Goal: Obtain resource: Obtain resource

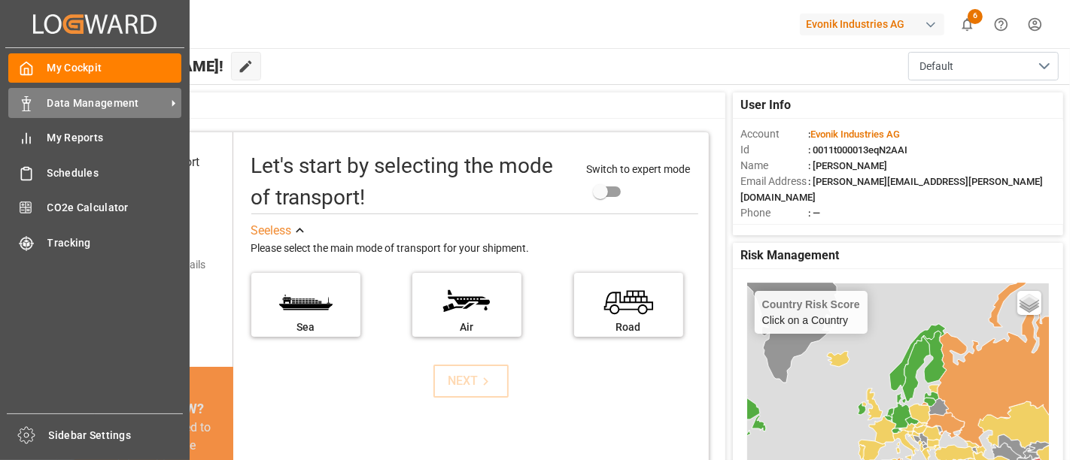
click at [95, 102] on span "Data Management" at bounding box center [106, 104] width 119 height 16
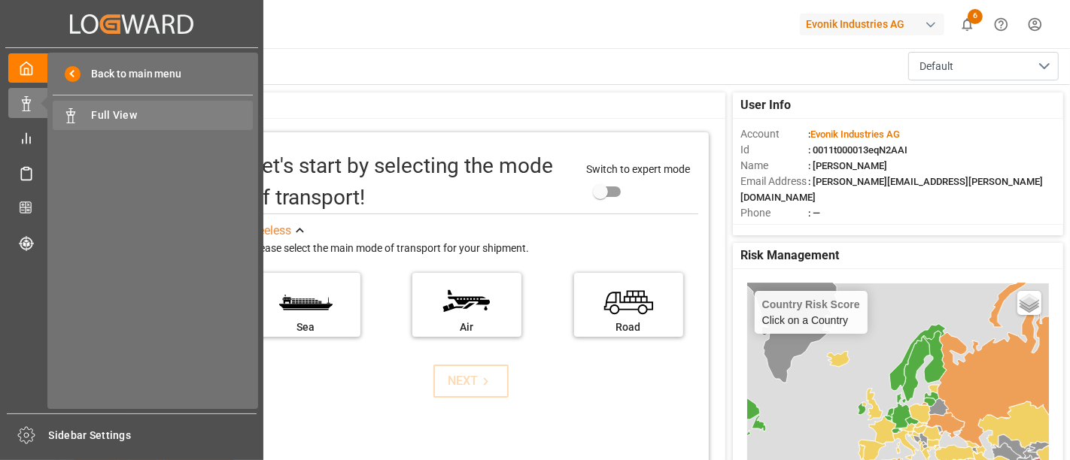
click at [103, 117] on span "Full View" at bounding box center [173, 116] width 162 height 16
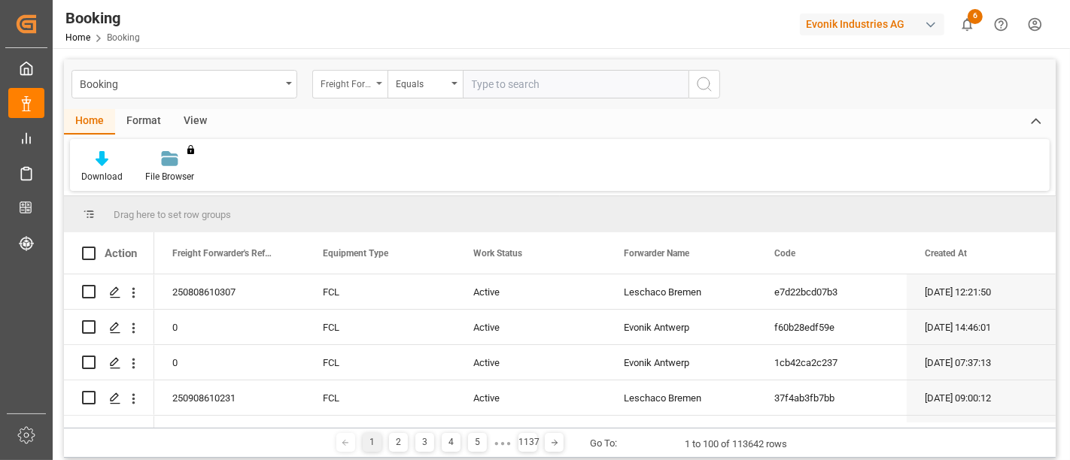
click at [380, 87] on div "Freight Forwarder's Reference No." at bounding box center [349, 84] width 75 height 29
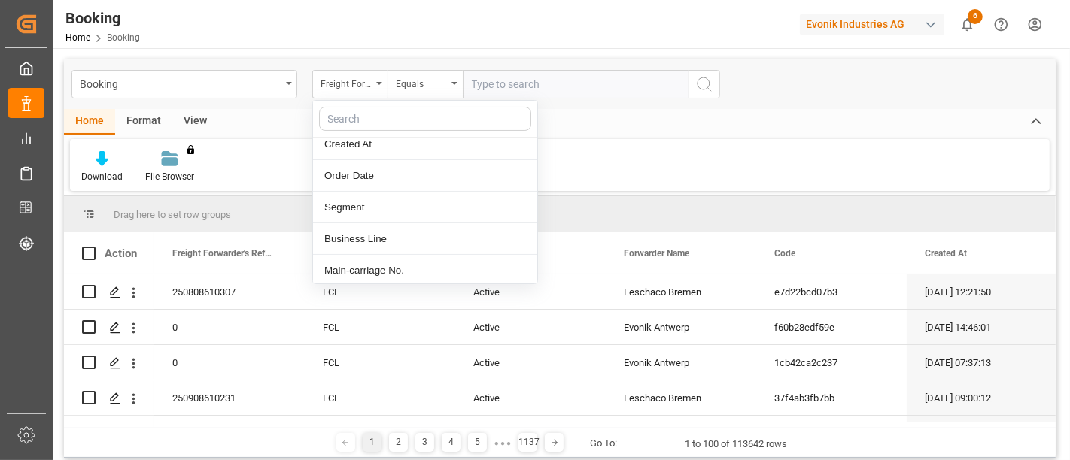
scroll to position [199, 0]
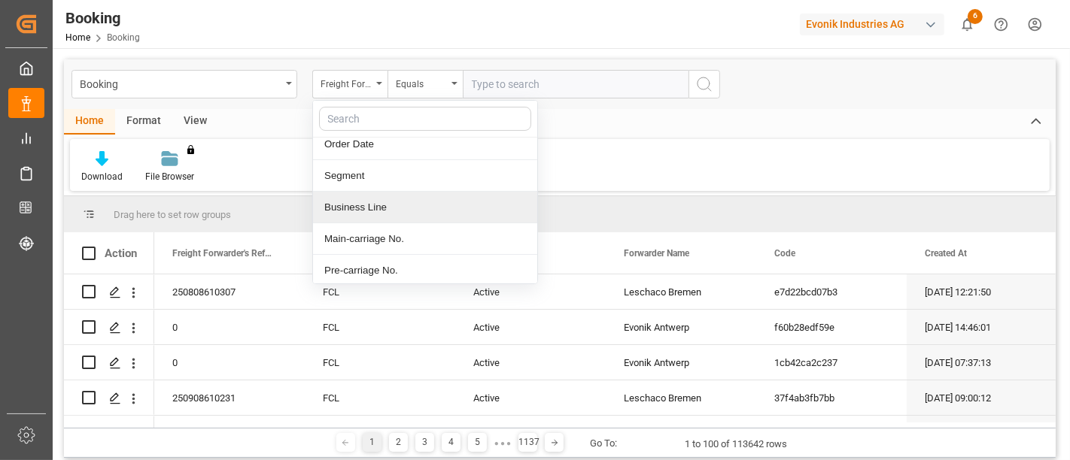
click at [379, 197] on div "Business Line" at bounding box center [425, 208] width 224 height 32
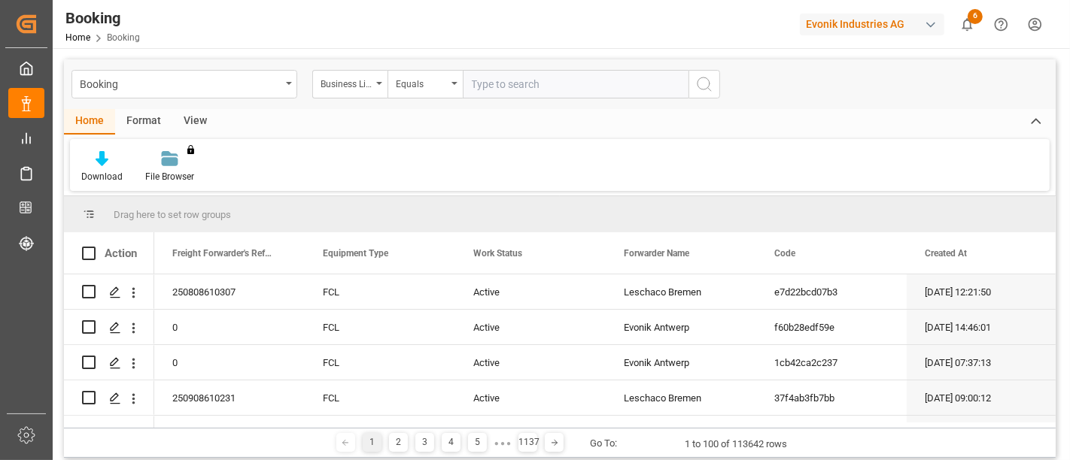
click at [557, 84] on input "text" at bounding box center [576, 84] width 226 height 29
click at [455, 87] on div "Equals" at bounding box center [424, 84] width 75 height 29
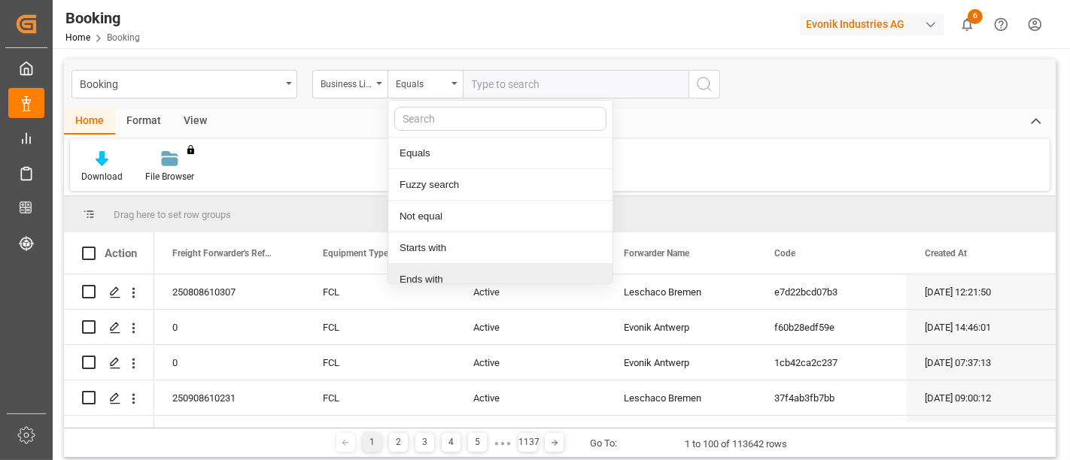
click at [436, 278] on div "Ends with" at bounding box center [500, 280] width 224 height 32
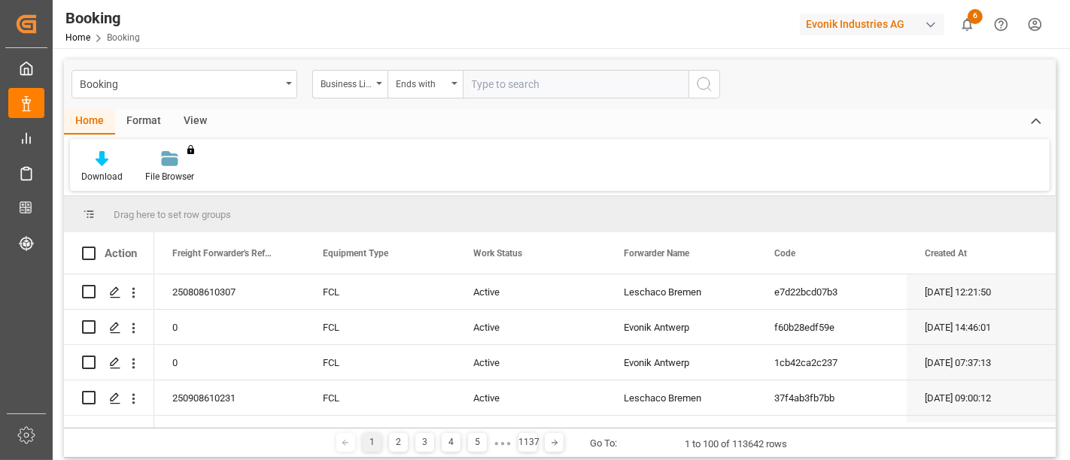
click at [509, 88] on input "text" at bounding box center [576, 84] width 226 height 29
type input "AO"
click at [706, 84] on icon "search button" at bounding box center [704, 84] width 18 height 18
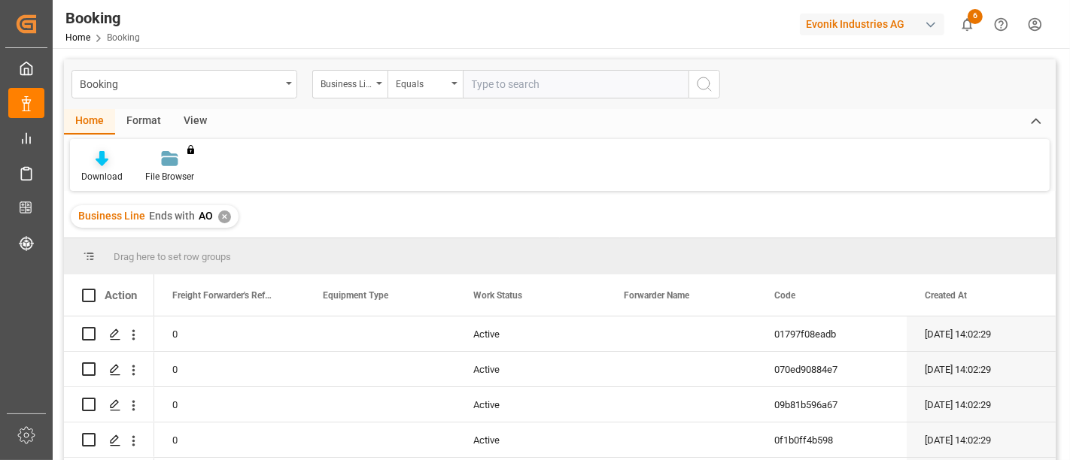
click at [97, 169] on div "Download" at bounding box center [102, 166] width 64 height 33
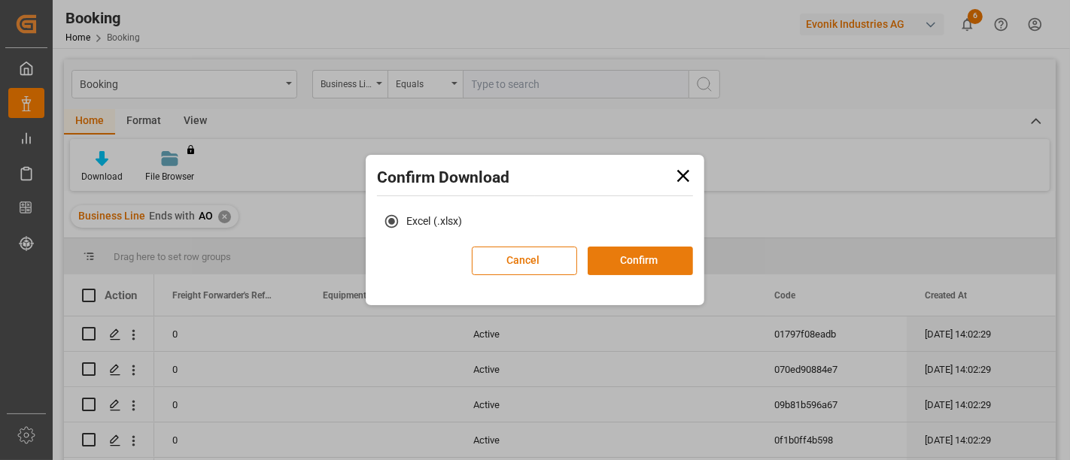
click at [639, 253] on button "Confirm" at bounding box center [640, 261] width 105 height 29
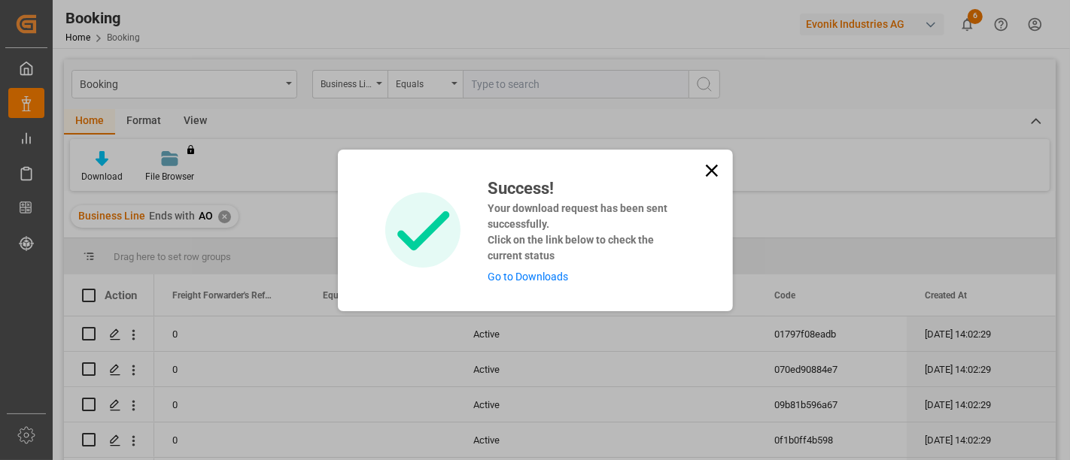
click at [539, 275] on link "Go to Downloads" at bounding box center [528, 277] width 81 height 12
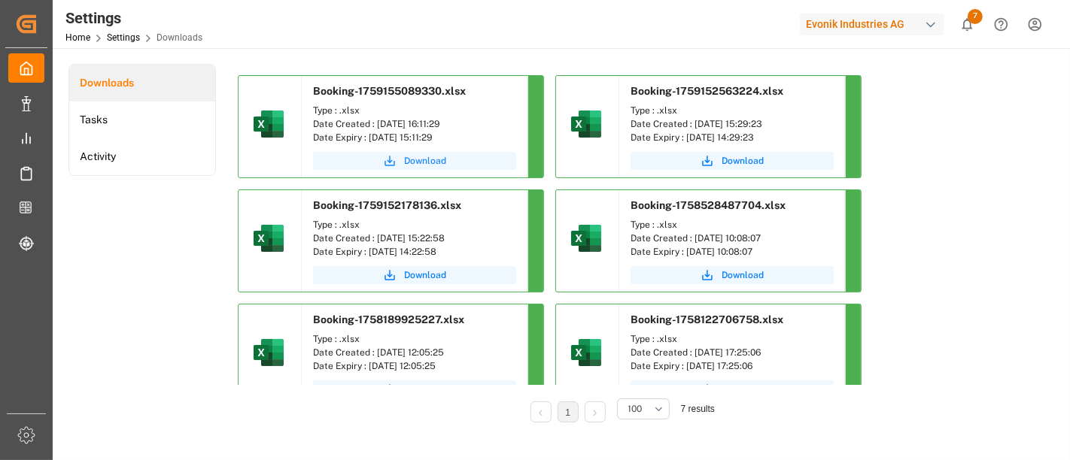
click at [418, 159] on span "Download" at bounding box center [425, 161] width 42 height 14
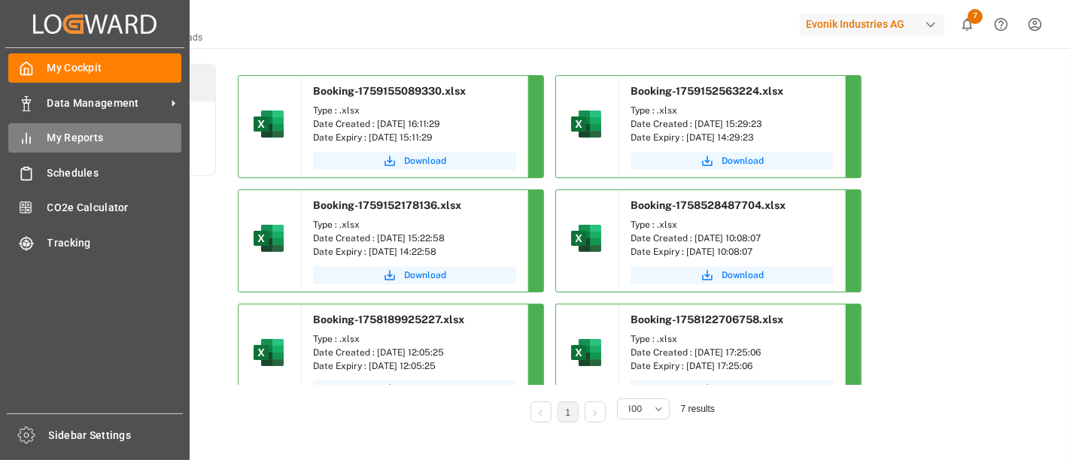
click at [84, 134] on span "My Reports" at bounding box center [114, 138] width 135 height 16
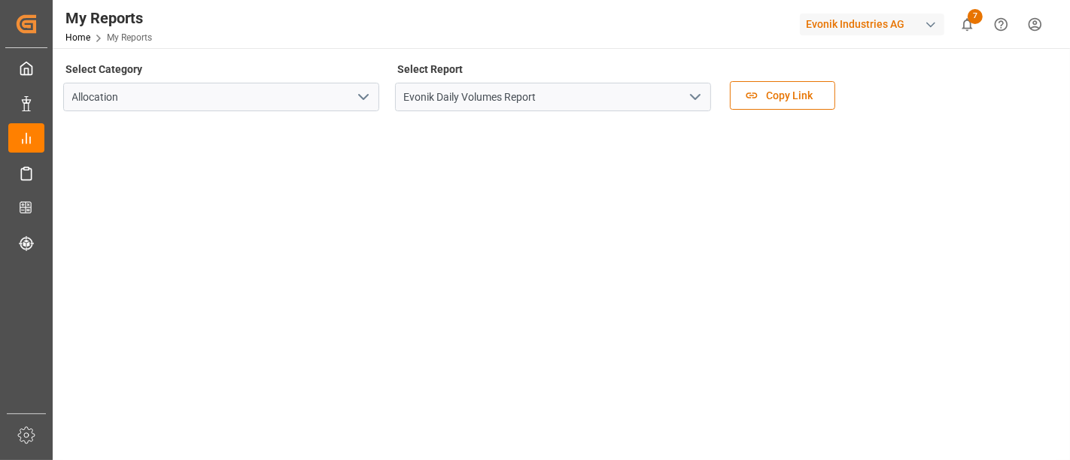
click at [698, 94] on icon "open menu" at bounding box center [695, 97] width 18 height 18
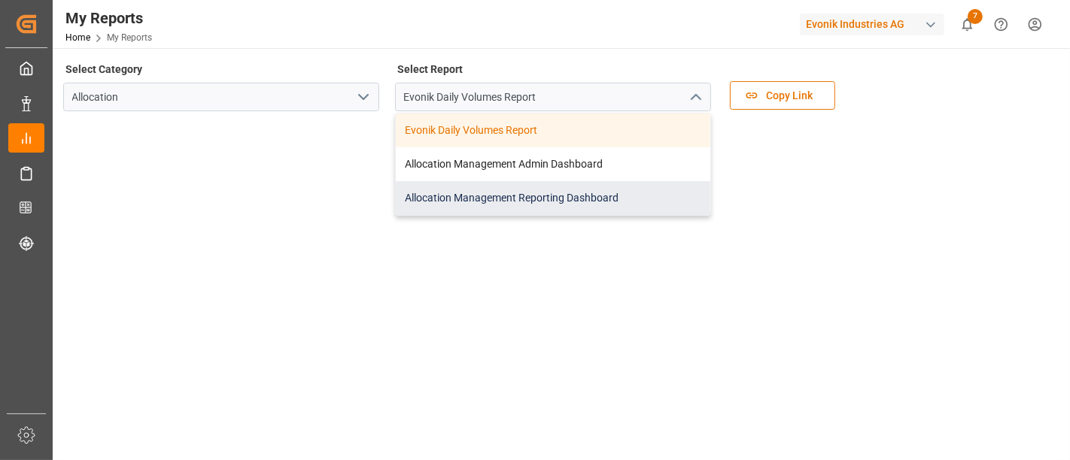
click at [492, 195] on div "Allocation Management Reporting Dashboard" at bounding box center [553, 198] width 314 height 34
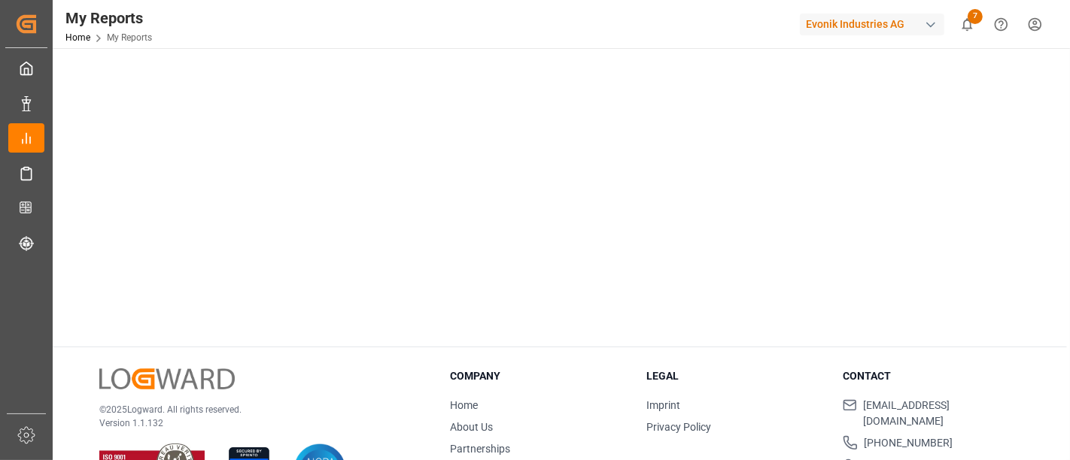
scroll to position [388, 0]
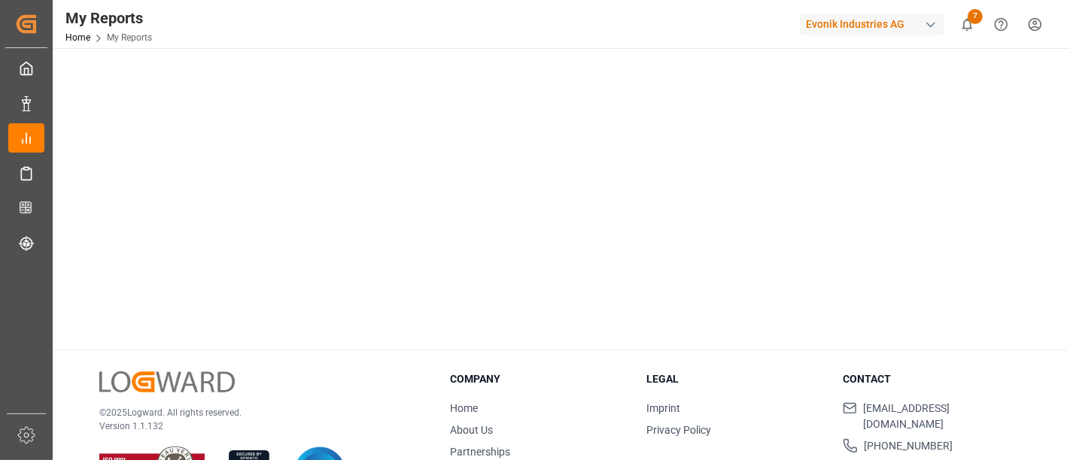
click at [275, 358] on div "© 2025 Logward. All rights reserved. Version 1.1.132 Company Home About Us Part…" at bounding box center [560, 440] width 1014 height 178
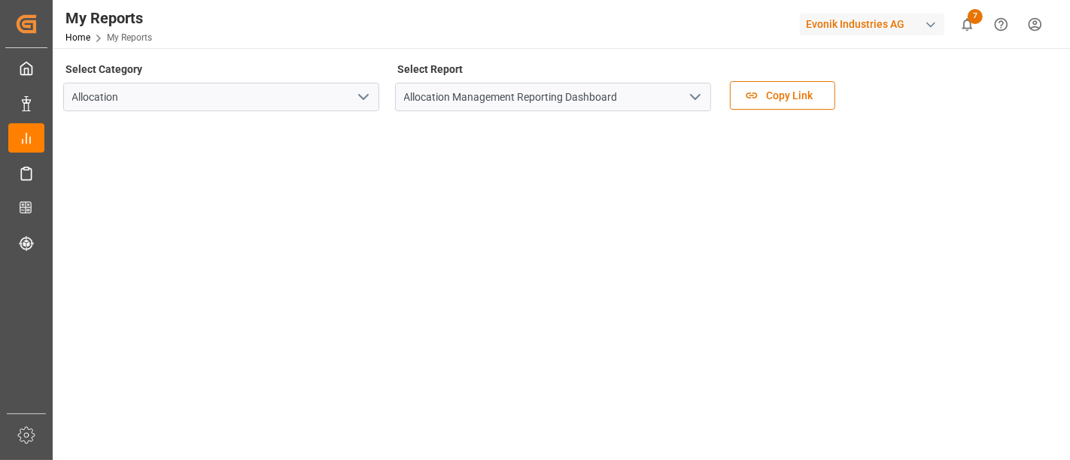
scroll to position [10, 0]
